Goal: Task Accomplishment & Management: Manage account settings

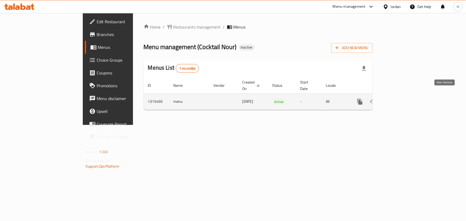
click at [402, 99] on icon "enhanced table" at bounding box center [398, 102] width 6 height 6
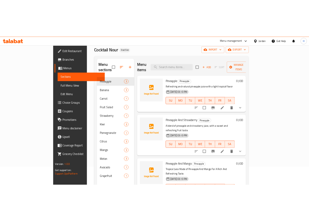
scroll to position [26, 0]
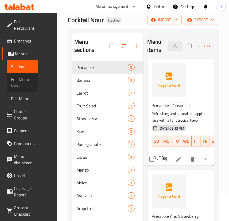
click at [20, 82] on span "Full Menu View" at bounding box center [22, 82] width 23 height 13
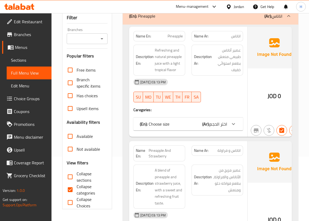
scroll to position [99, 0]
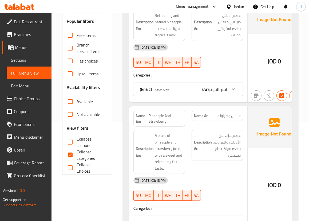
drag, startPoint x: 69, startPoint y: 156, endPoint x: 264, endPoint y: 68, distance: 214.3
click at [69, 156] on input "Collapse categories" at bounding box center [70, 155] width 13 height 13
checkbox input "false"
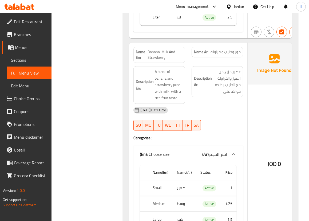
scroll to position [901, 0]
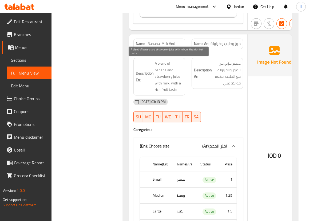
click at [177, 77] on span "A blend of banana and strawberry juice with milk, with a rich fruit taste" at bounding box center [169, 76] width 28 height 33
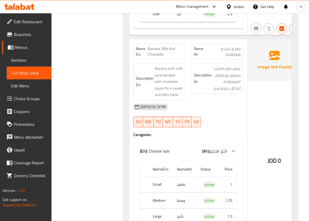
scroll to position [1119, 0]
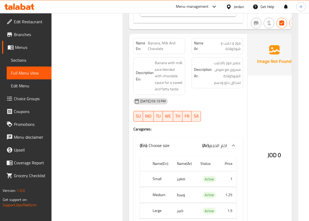
click at [155, 47] on span "Banana, Milk And Chocolate" at bounding box center [165, 45] width 35 height 11
copy span "Banana, Milk And Chocolate"
click at [186, 61] on div "Description En: Banana with milk juice blended with chocolate sauce for a sweet…" at bounding box center [159, 76] width 58 height 44
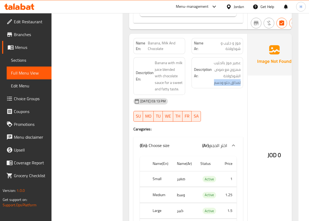
drag, startPoint x: 241, startPoint y: 82, endPoint x: 212, endPoint y: 82, distance: 29.1
click at [212, 82] on div "Description Ar: عصير موز بالحليب ممزوج مع صوص الشوكولاتة لمذاق حلو ودسم" at bounding box center [218, 72] width 52 height 31
copy span "لمذاق حلو ودسم"
click at [186, 92] on div "Description En: Banana with milk juice blended with chocolate sauce for a sweet…" at bounding box center [159, 76] width 58 height 44
drag, startPoint x: 162, startPoint y: 89, endPoint x: 182, endPoint y: 88, distance: 20.3
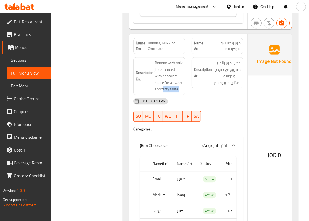
click at [182, 88] on div "Description En: Banana with milk juice blended with chocolate sauce for a sweet…" at bounding box center [160, 76] width 52 height 38
click at [185, 89] on div "Description En: Banana with milk juice blended with chocolate sauce for a sweet…" at bounding box center [159, 76] width 58 height 44
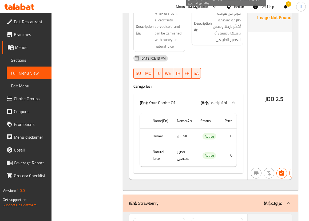
scroll to position [1629, 0]
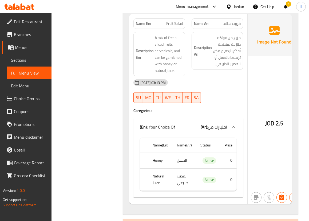
click at [256, 83] on div "JOD 2.5" at bounding box center [274, 109] width 53 height 190
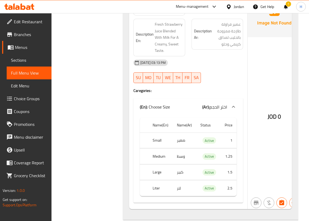
scroll to position [1799, 0]
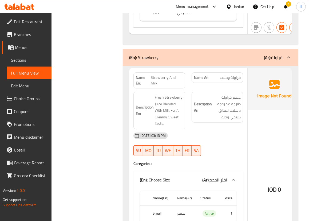
click at [248, 120] on div "JOD 0" at bounding box center [274, 175] width 53 height 214
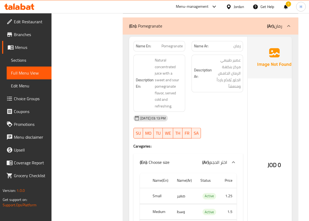
scroll to position [2673, 0]
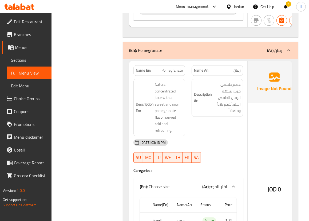
click at [162, 72] on span "Pomegranate" at bounding box center [172, 71] width 21 height 6
copy span "Pomegranate"
click at [190, 102] on div "Description Ar: عصير طبيعي مركز بنكهة الرمان الحامض الحلو، يُقدّم بارداً ومنعشاً" at bounding box center [218, 108] width 58 height 64
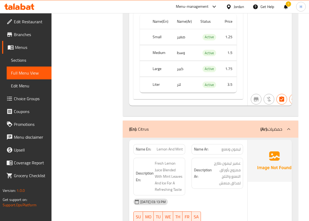
scroll to position [2892, 0]
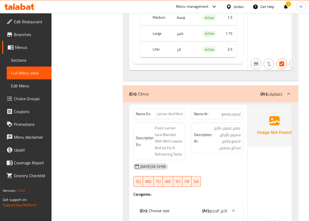
click at [171, 114] on span "Lemon And Mint" at bounding box center [170, 114] width 26 height 6
copy span "Lemon And Mint"
click at [211, 151] on div "Description Ar: عصير ليمون طازج ممزوج بأوراق النعنع والثلج لمذاق منعش" at bounding box center [218, 137] width 52 height 31
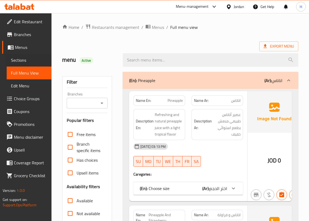
click at [6, 60] on div "Sections" at bounding box center [29, 60] width 46 height 13
click at [20, 59] on span "Sections" at bounding box center [29, 60] width 36 height 6
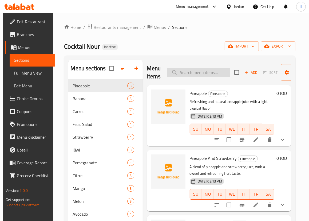
click at [197, 70] on input "search" at bounding box center [198, 72] width 63 height 9
paste input "Banana, Milk And Chocolate"
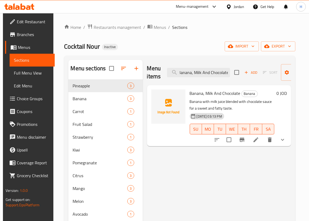
type input "Banana, Milk And Chocolate"
click at [264, 140] on li at bounding box center [256, 140] width 15 height 10
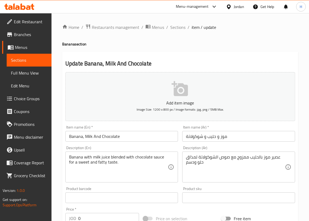
scroll to position [48, 0]
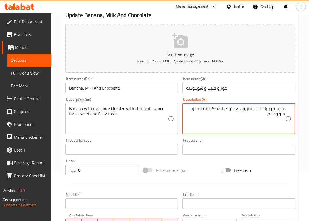
click at [102, 113] on textarea "Banana with milk juice blended with chocolate sauce for a sweet and fatty taste." at bounding box center [118, 118] width 99 height 25
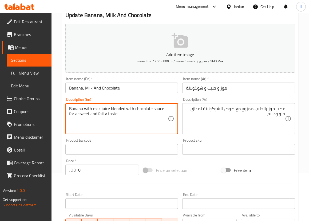
click at [99, 124] on textarea "Banana with milk juice blended with chocolate sauce for a sweet and fatty taste." at bounding box center [118, 118] width 99 height 25
drag, startPoint x: 98, startPoint y: 115, endPoint x: 134, endPoint y: 112, distance: 35.3
click at [134, 112] on textarea "Banana with milk juice blended with chocolate sauce for a sweet and fatty taste." at bounding box center [118, 118] width 99 height 25
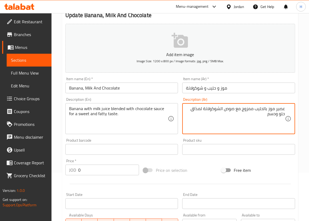
drag, startPoint x: 267, startPoint y: 115, endPoint x: 275, endPoint y: 114, distance: 8.3
click at [275, 114] on textarea "عصير موز بالحليب ممزوج مع صوص الشوكولاتة لمذاق حلو ودسم" at bounding box center [235, 118] width 99 height 25
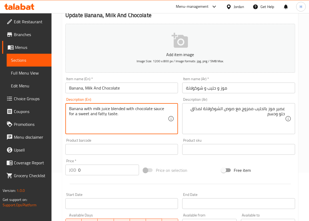
click at [102, 113] on textarea "Banana with milk juice blended with chocolate sauce for a sweet and fatty taste." at bounding box center [118, 118] width 99 height 25
paste textarea "creamy"
type textarea "Banana with milk juice blended with chocolate sauce for a sweet and creamy tast…"
click at [143, 85] on input "Banana, Milk And Chocolate" at bounding box center [121, 88] width 113 height 11
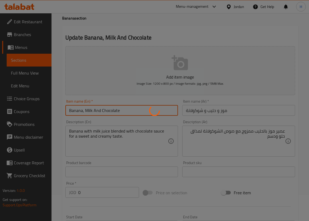
scroll to position [0, 0]
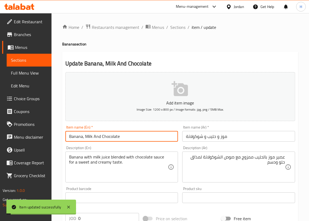
drag, startPoint x: 178, startPoint y: 27, endPoint x: 155, endPoint y: 4, distance: 32.7
click at [178, 27] on span "Sections" at bounding box center [177, 27] width 15 height 6
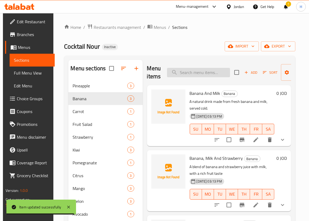
click at [208, 76] on input "search" at bounding box center [198, 72] width 63 height 9
paste input "Pomegranate"
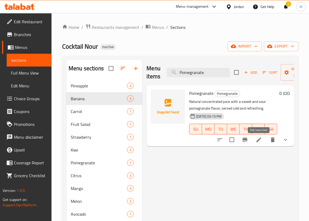
type input "Pomegranate"
click at [258, 142] on icon at bounding box center [259, 140] width 6 height 6
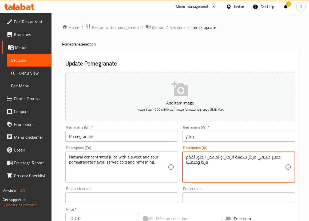
type textarea "عصير طبيعي مركز بنكهة الرمان والحامض الحلو، يُقدّم بارداً ومنعشاً"
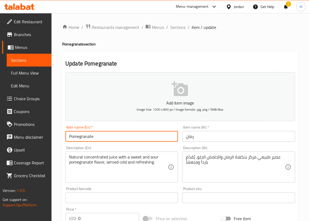
click at [129, 141] on input "Pomegranate" at bounding box center [121, 136] width 113 height 11
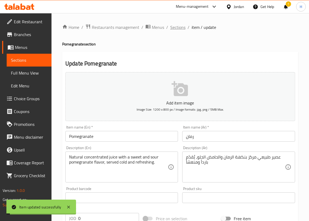
click at [179, 26] on span "Sections" at bounding box center [177, 27] width 15 height 6
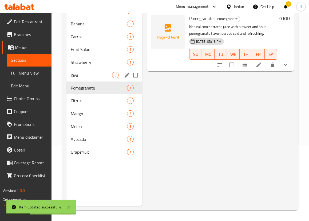
scroll to position [75, 0]
click at [76, 103] on span "Citrus" at bounding box center [91, 101] width 41 height 6
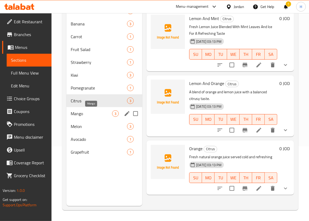
drag, startPoint x: 72, startPoint y: 111, endPoint x: 86, endPoint y: 115, distance: 14.6
click at [72, 111] on span "Mango" at bounding box center [91, 113] width 41 height 6
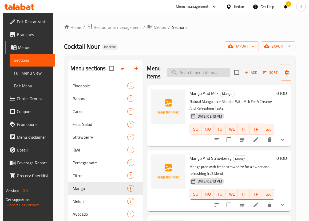
click at [195, 72] on input "search" at bounding box center [198, 72] width 63 height 9
paste input "Avocado With Cream, Honey And Nuts"
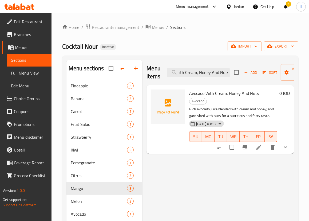
type input "Avocado With Cream, Honey And Nuts"
click at [263, 142] on li at bounding box center [259, 147] width 15 height 10
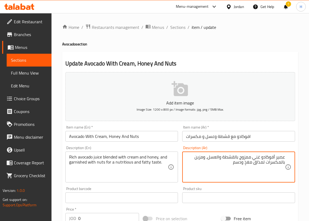
click at [182, 145] on div "Description (Ar) عصير أفوكادو غني ممزوج بالقشطة والعسل، ومزين بالمكسرات لمذاق م…" at bounding box center [238, 164] width 117 height 41
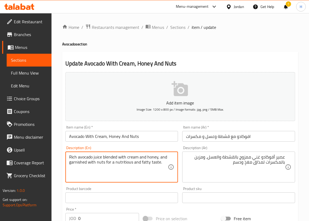
click at [132, 157] on textarea "Rich avocado juice blended with cream and honey, and garnished with nuts for a …" at bounding box center [118, 166] width 99 height 25
click at [134, 157] on textarea "Rich avocado juice blended with qeshta and honey, and garnished with nuts for a…" at bounding box center [118, 166] width 99 height 25
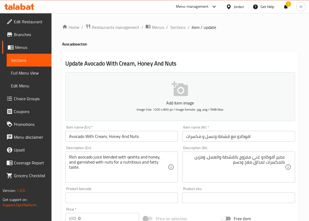
drag, startPoint x: 134, startPoint y: 157, endPoint x: 114, endPoint y: 143, distance: 24.2
click at [114, 143] on div "Item name (En)   * Avocado With Cream, Honey And Nuts Item name (En) *" at bounding box center [121, 133] width 117 height 21
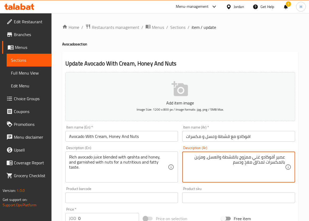
drag, startPoint x: 222, startPoint y: 156, endPoint x: 224, endPoint y: 156, distance: 2.7
click at [225, 162] on textarea "عصير أفوكادو غني ممزوج بالقشطة والعسل، ومزين بالمكسرات لمذاق مغذٍ ودسم" at bounding box center [235, 166] width 99 height 25
drag, startPoint x: 223, startPoint y: 156, endPoint x: 236, endPoint y: 155, distance: 12.4
click at [236, 155] on textarea "عصير أفوكادو غني ممزوج بالقشطة والعسل، ومزين بالمكسرات لمذاق مغذٍ ودسم" at bounding box center [235, 166] width 99 height 25
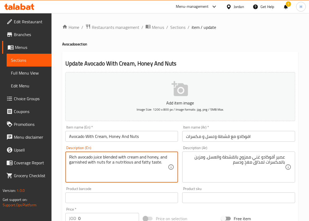
type textarea "Rich avocado juice blended with cream and honey, and garnished with nuts for a …"
click at [180, 149] on div "Description (En) Rich avocado juice blended with cream and honey, and garnished…" at bounding box center [121, 164] width 117 height 41
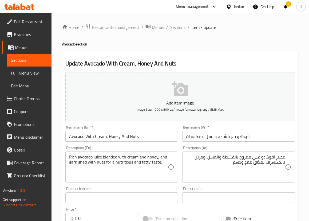
drag, startPoint x: 172, startPoint y: 25, endPoint x: 143, endPoint y: 1, distance: 38.1
click at [172, 25] on span "Sections" at bounding box center [177, 27] width 15 height 6
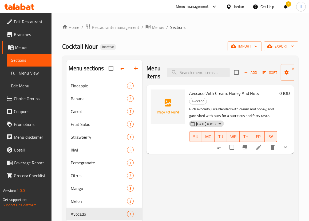
click at [194, 67] on div "Menu items Add Sort Manage items" at bounding box center [221, 72] width 148 height 25
click at [194, 69] on input "search" at bounding box center [198, 72] width 63 height 9
paste input "Avocado With Cream, Honey And Nuts"
type input "Avocado With Cream, Honey And Nuts"
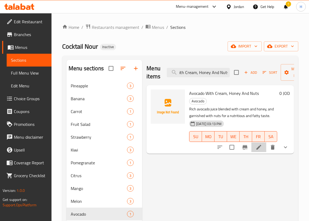
click at [262, 142] on li at bounding box center [259, 147] width 15 height 10
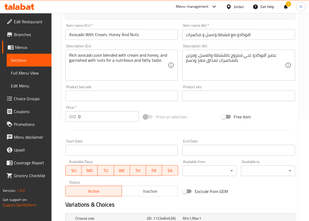
scroll to position [48, 0]
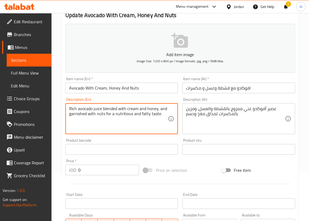
click at [147, 112] on textarea "Rich avocado juice blended with cream and honey, and garnished with nuts for a …" at bounding box center [118, 118] width 99 height 25
type textarea "Rich avocado juice blended with cream and honey, and garnished with nuts for a …"
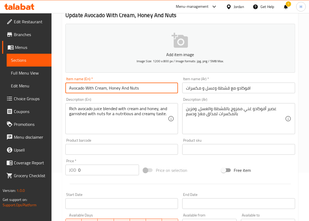
click at [154, 89] on input "Avocado With Cream, Honey And Nuts" at bounding box center [121, 88] width 113 height 11
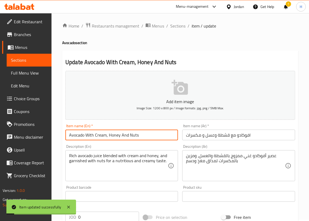
scroll to position [0, 0]
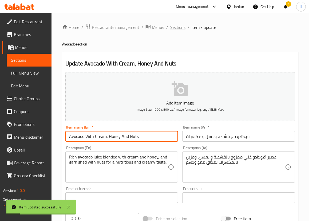
click at [176, 27] on span "Sections" at bounding box center [177, 27] width 15 height 6
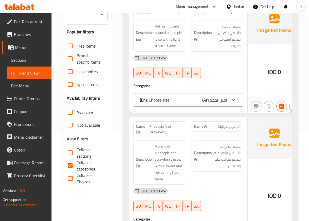
scroll to position [97, 0]
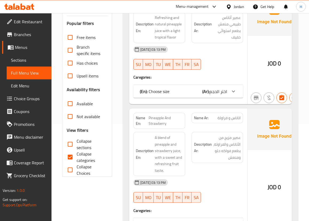
click at [70, 156] on input "Collapse categories" at bounding box center [70, 157] width 13 height 13
checkbox input "false"
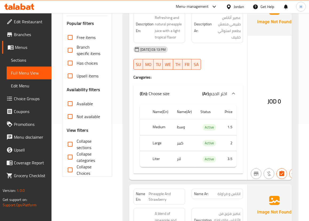
click at [187, 130] on td "وسط" at bounding box center [185, 127] width 24 height 16
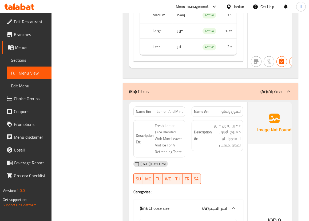
click at [195, 149] on div "Description Ar: عصير ليمون طازج ممزوج بأوراق النعنع والثلج لمذاق منعش" at bounding box center [218, 135] width 52 height 31
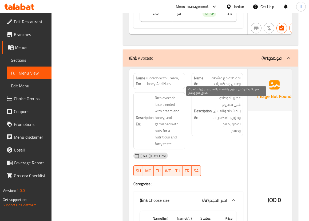
scroll to position [4965, 0]
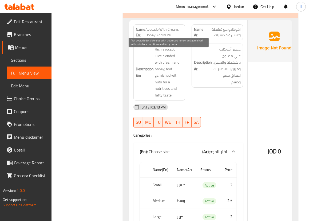
click at [159, 60] on span "Rich avocado juice blended with cream and honey, and garnished with nuts for a …" at bounding box center [169, 72] width 28 height 52
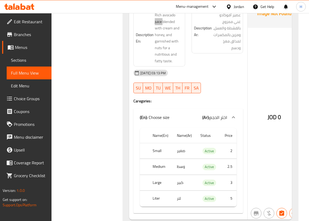
scroll to position [4941, 0]
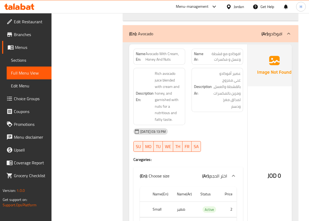
click at [161, 62] on span "Avocado With Cream, Honey And Nuts" at bounding box center [164, 56] width 37 height 11
copy span "Avocado With Cream, Honey And Nuts"
click at [189, 91] on div "Description Ar: عصير أفوكادو غني ممزوج بالقشطة والعسل، ومزين بالمكسرات لمذاق مغ…" at bounding box center [218, 97] width 58 height 64
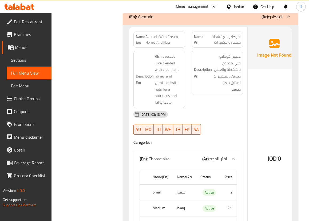
scroll to position [4965, 0]
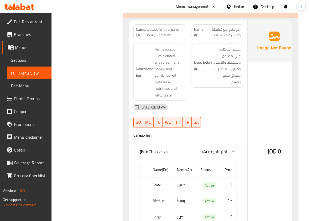
click at [165, 38] on span "Avocado With Cream, Honey And Nuts" at bounding box center [164, 32] width 37 height 11
copy span "Avocado With Cream, Honey And Nuts"
click at [185, 94] on div "Description En: Rich avocado juice blended with cream and honey, and garnished …" at bounding box center [159, 72] width 58 height 64
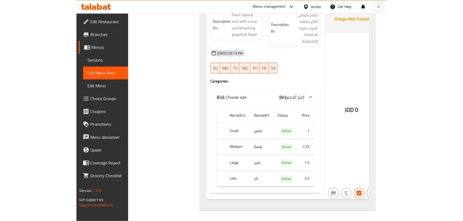
scroll to position [4737, 0]
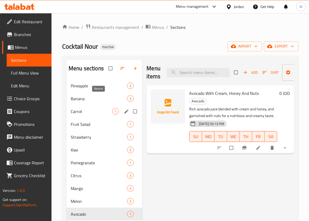
scroll to position [75, 0]
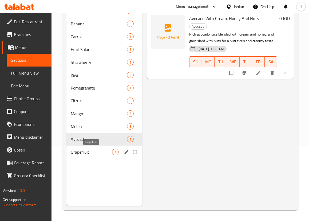
click at [84, 152] on span "Grapefruit" at bounding box center [91, 152] width 41 height 6
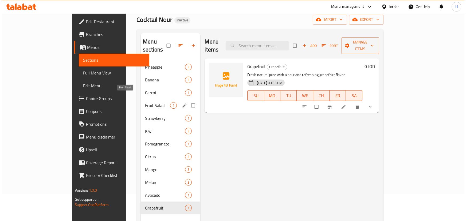
scroll to position [26, 0]
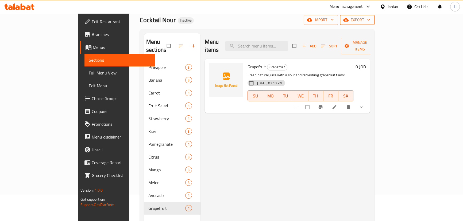
click at [309, 20] on span "export" at bounding box center [357, 20] width 26 height 7
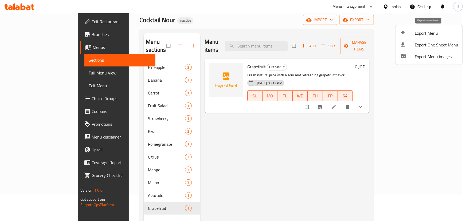
click at [309, 36] on span "Export Menu" at bounding box center [437, 33] width 44 height 6
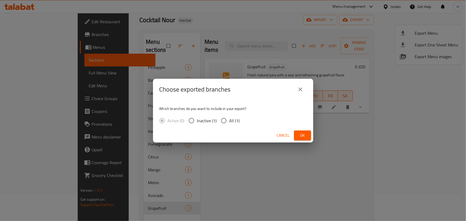
click at [219, 118] on input "All (1)" at bounding box center [223, 120] width 11 height 11
radio input "true"
click at [297, 135] on button "Ok" at bounding box center [302, 136] width 17 height 10
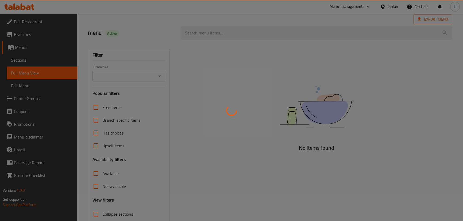
scroll to position [63, 0]
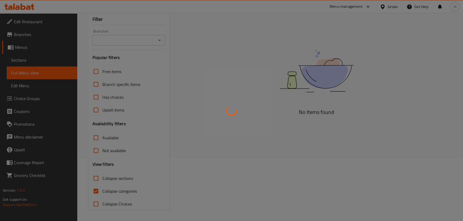
click at [96, 192] on div at bounding box center [231, 110] width 463 height 221
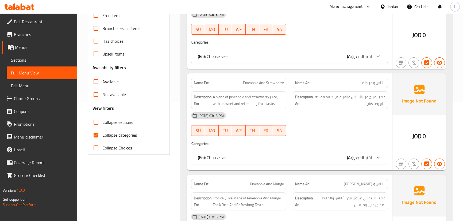
scroll to position [136, 0]
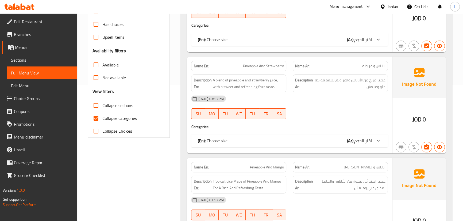
click at [100, 118] on input "Collapse categories" at bounding box center [95, 118] width 13 height 13
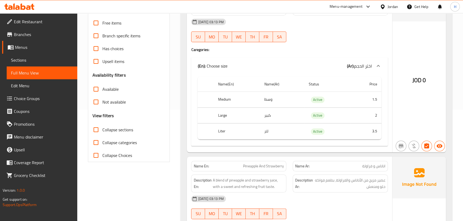
scroll to position [149, 0]
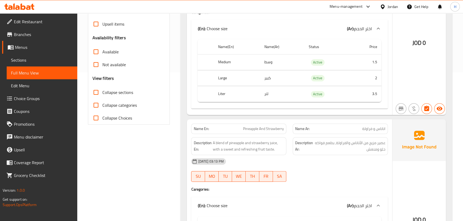
click at [94, 106] on input "Collapse categories" at bounding box center [95, 105] width 13 height 13
checkbox input "true"
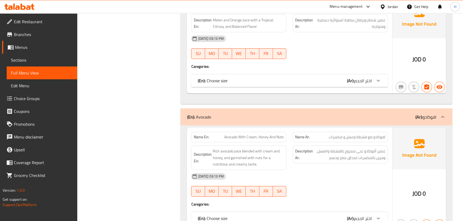
scroll to position [2664, 0]
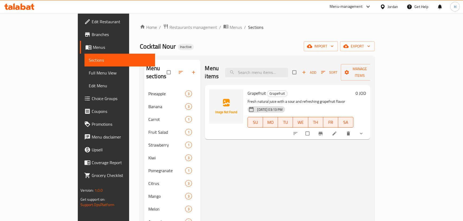
click at [374, 52] on div "Home / Restaurants management / Menus / Sections Cocktail Nour Inactive import …" at bounding box center [257, 155] width 235 height 262
click at [370, 45] on span "export" at bounding box center [357, 46] width 26 height 7
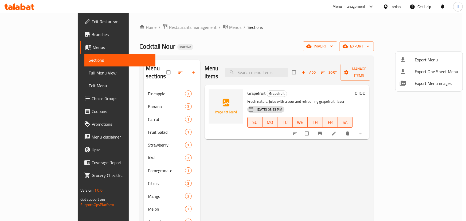
click at [430, 53] on ul "Export Menu Export One Sheet Menu Export Menu images" at bounding box center [429, 72] width 67 height 40
click at [428, 61] on span "Export Menu" at bounding box center [437, 60] width 44 height 6
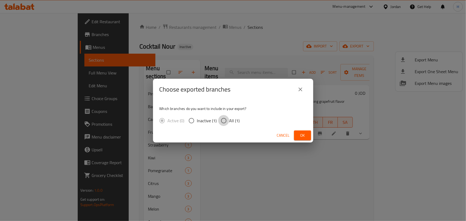
click at [222, 122] on input "All (1)" at bounding box center [223, 120] width 11 height 11
radio input "true"
click at [307, 135] on button "Ok" at bounding box center [302, 136] width 17 height 10
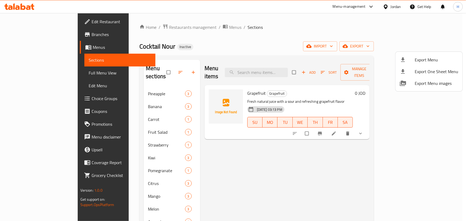
drag, startPoint x: 297, startPoint y: 40, endPoint x: 253, endPoint y: 39, distance: 43.8
click at [293, 39] on div at bounding box center [233, 110] width 466 height 221
